Goal: Task Accomplishment & Management: Use online tool/utility

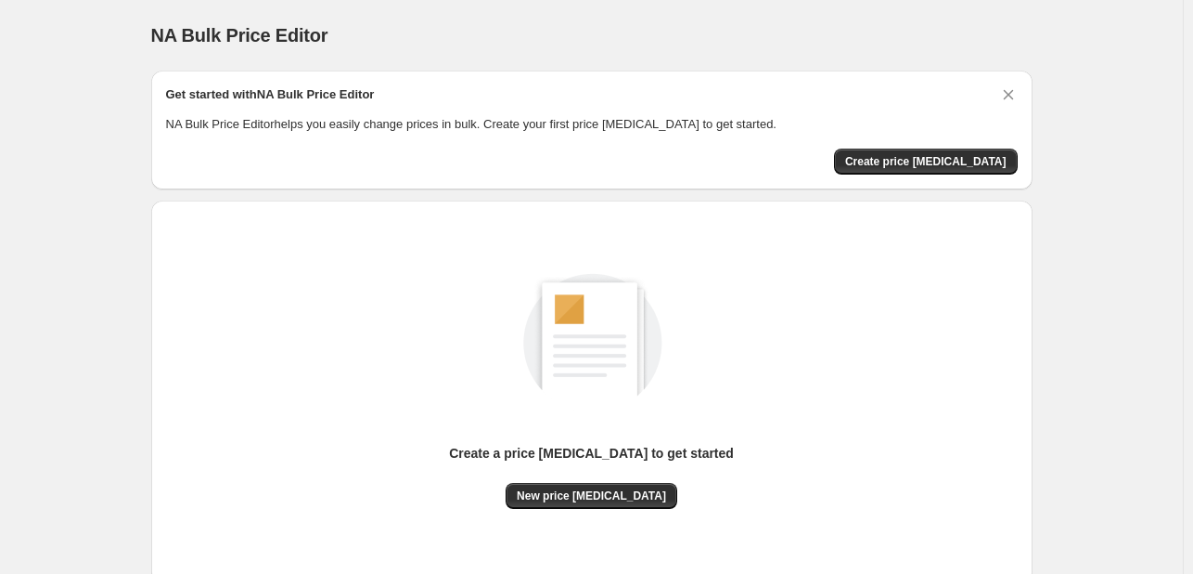
click at [567, 476] on div "Create a price [MEDICAL_DATA] to get started" at bounding box center [591, 463] width 285 height 39
click at [568, 484] on button "New price [MEDICAL_DATA]" at bounding box center [592, 496] width 172 height 26
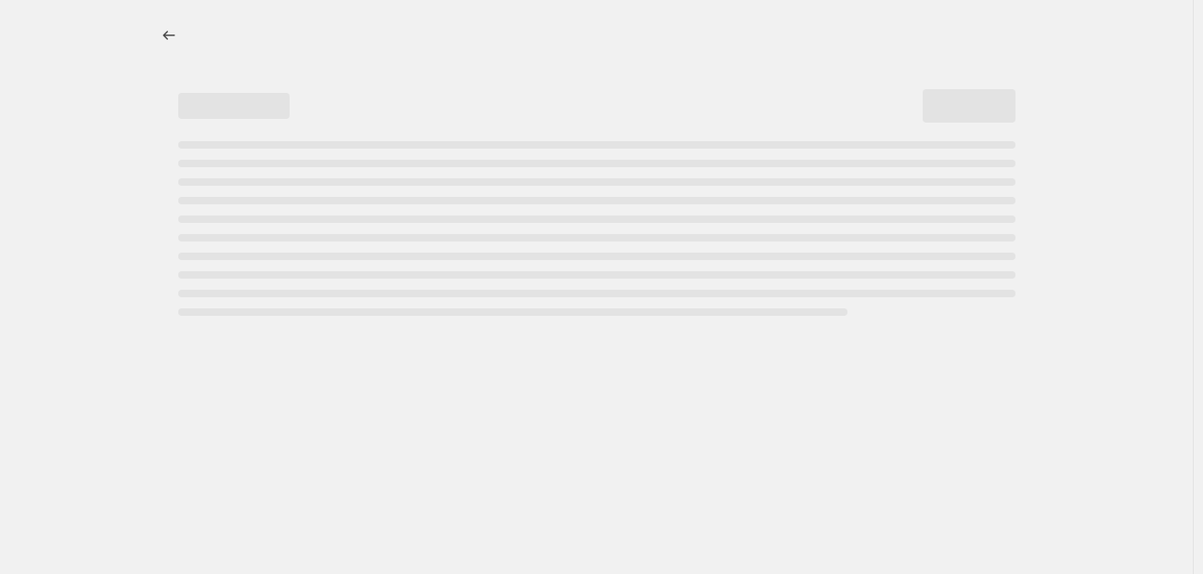
select select "percentage"
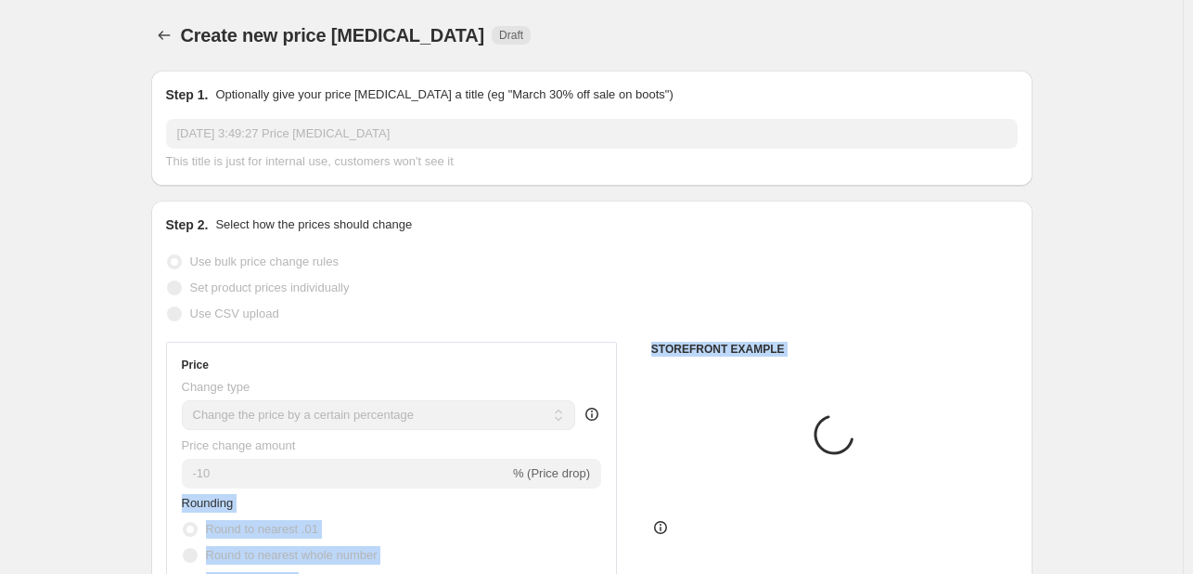
click at [796, 436] on div "Price Change type Change the price to a certain amount Change the price by a ce…" at bounding box center [592, 569] width 852 height 455
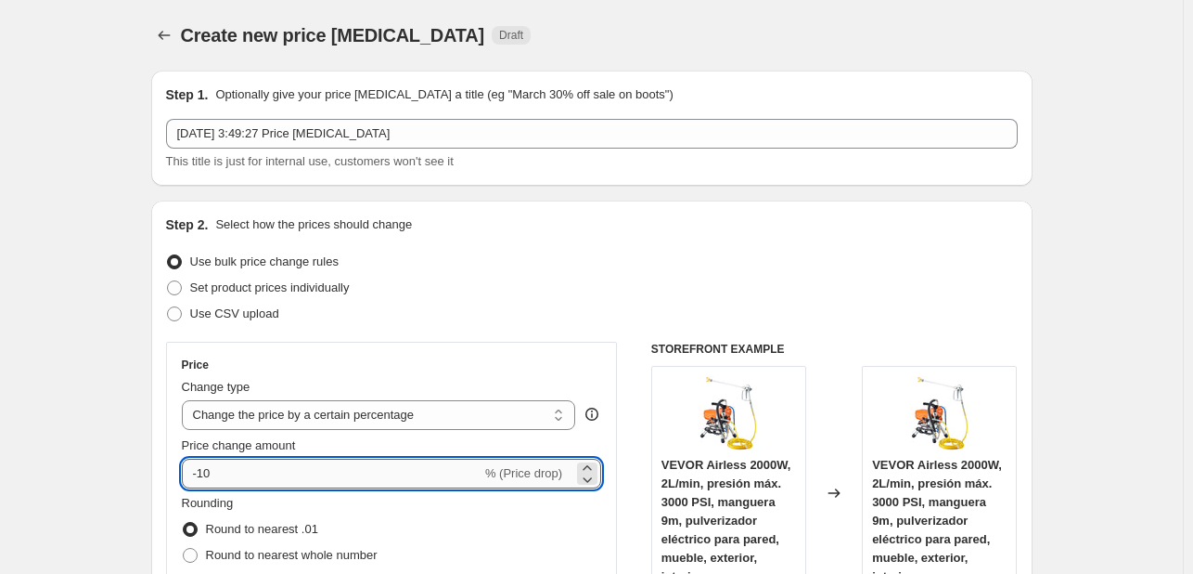
click at [304, 476] on input "-10" at bounding box center [332, 473] width 300 height 30
type input "-1"
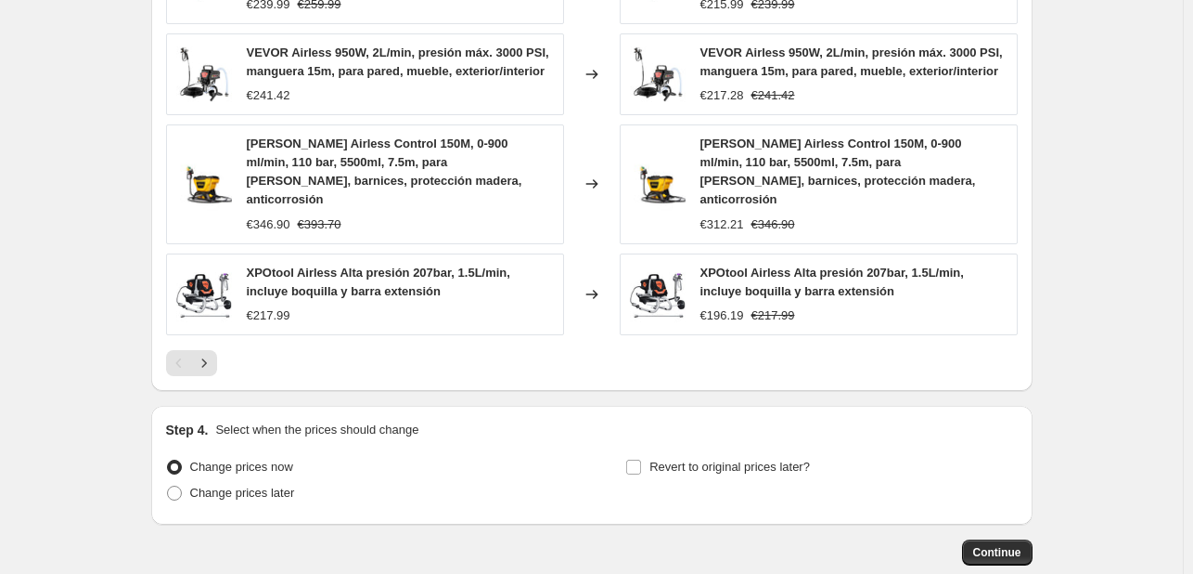
scroll to position [1366, 0]
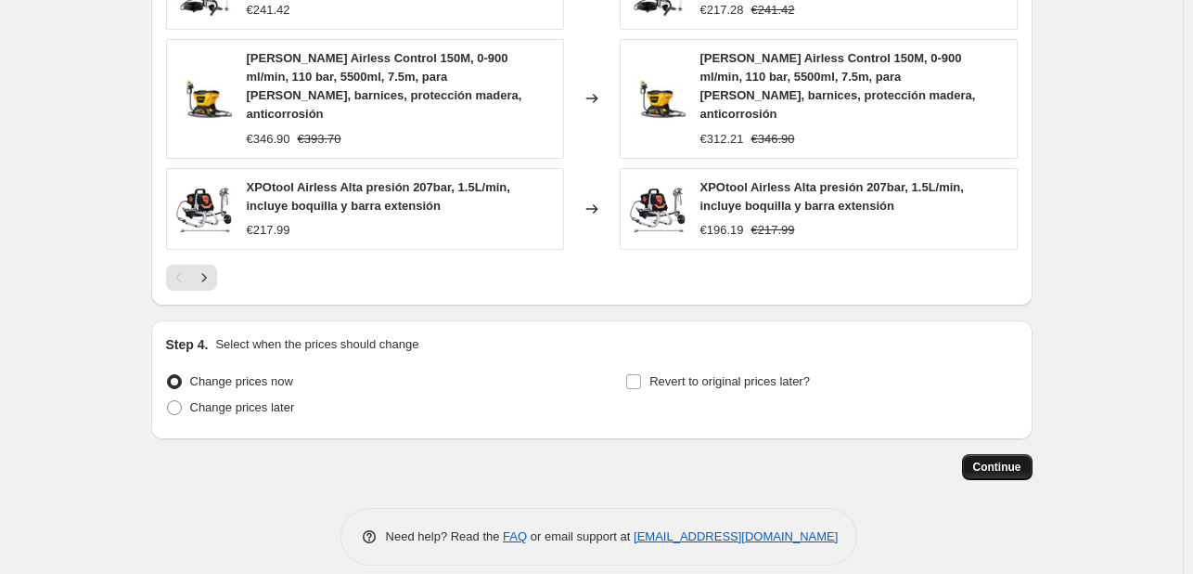
type input "-35"
click at [1002, 459] on span "Continue" at bounding box center [997, 466] width 48 height 15
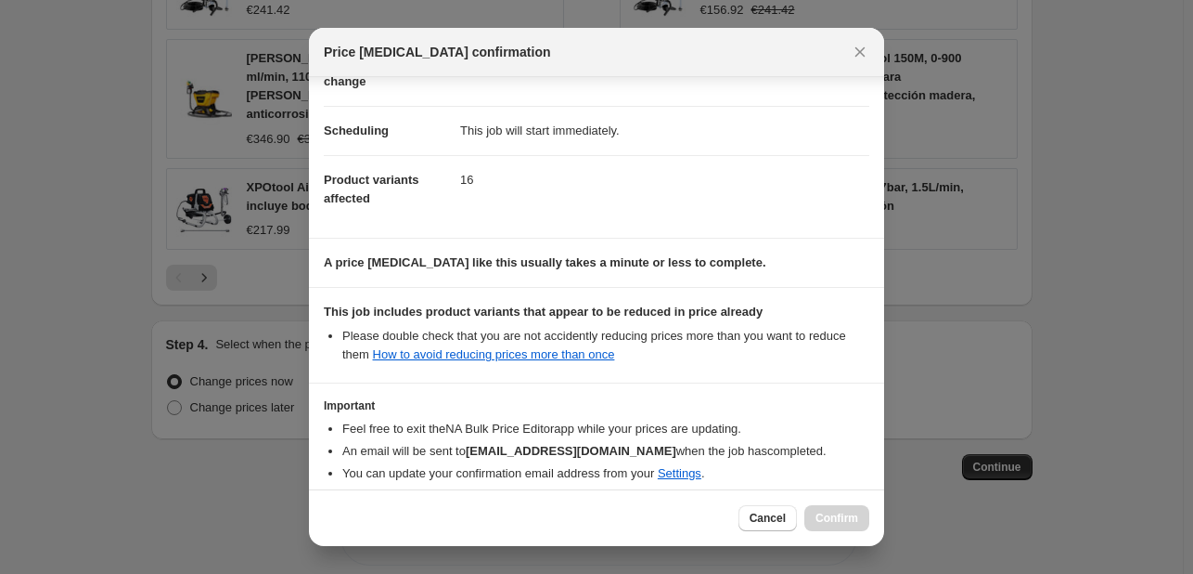
scroll to position [206, 0]
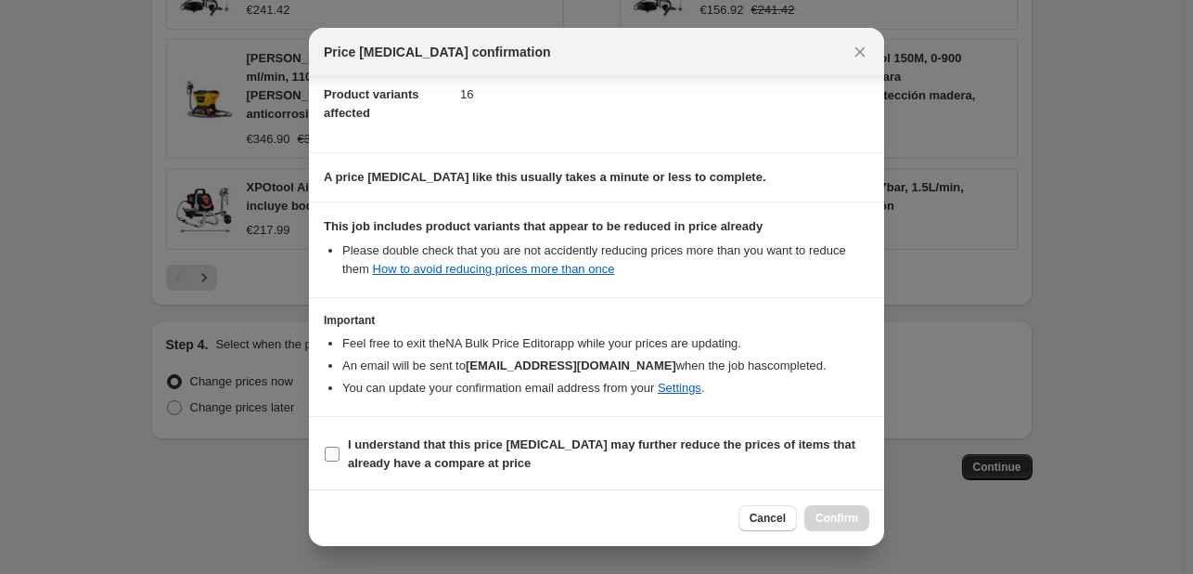
drag, startPoint x: 431, startPoint y: 435, endPoint x: 572, endPoint y: 439, distance: 141.1
click at [431, 437] on b "I understand that this price [MEDICAL_DATA] may further reduce the prices of it…" at bounding box center [602, 453] width 508 height 32
click at [340, 446] on input "I understand that this price [MEDICAL_DATA] may further reduce the prices of it…" at bounding box center [332, 453] width 15 height 15
checkbox input "true"
click at [839, 498] on div "Cancel Confirm" at bounding box center [596, 517] width 575 height 57
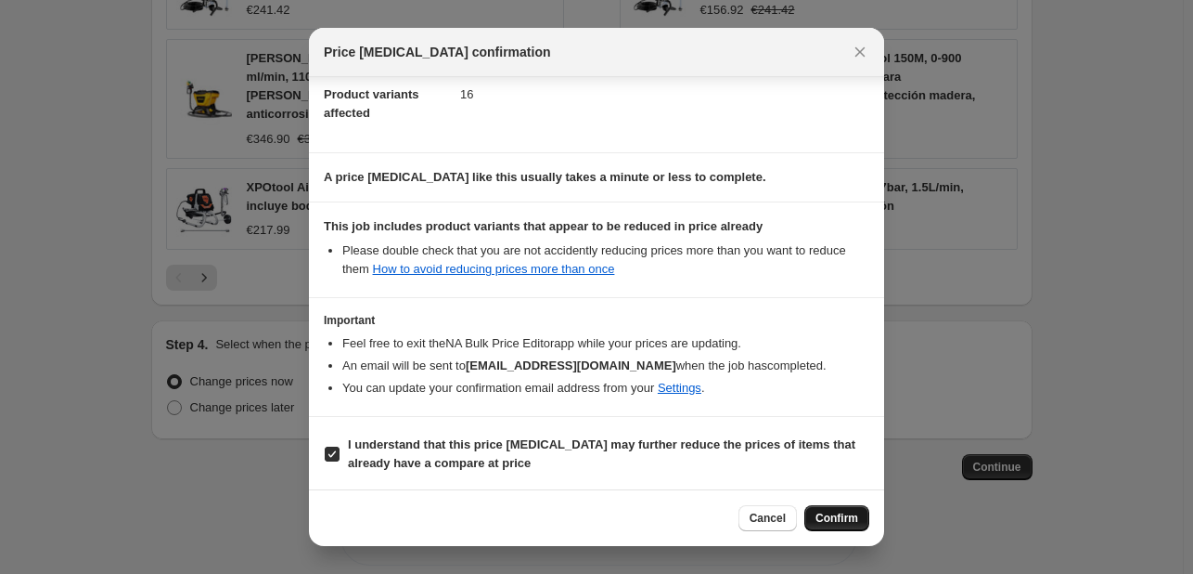
click at [838, 506] on button "Confirm" at bounding box center [837, 518] width 65 height 26
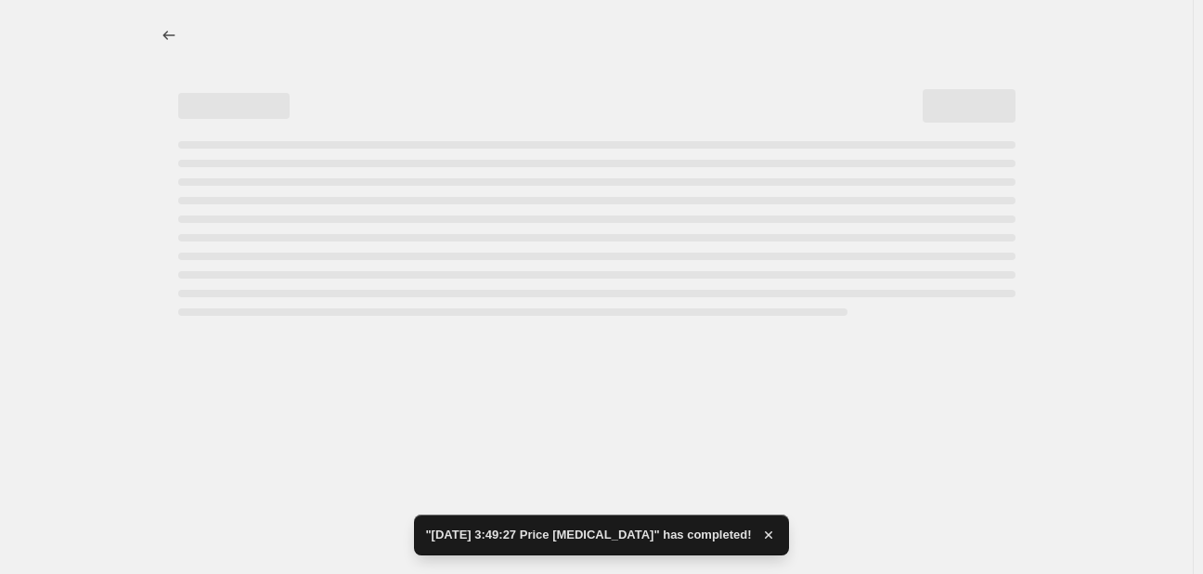
select select "percentage"
